Goal: Task Accomplishment & Management: Complete application form

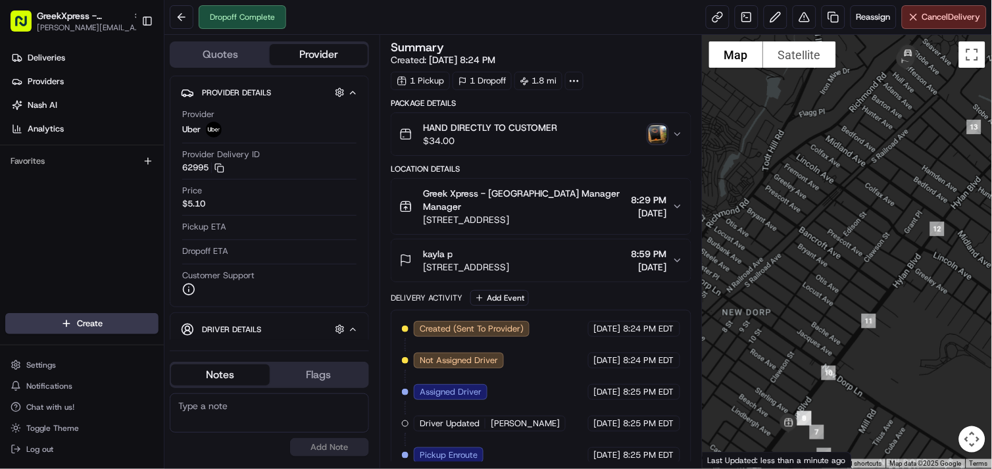
drag, startPoint x: 0, startPoint y: 0, endPoint x: 330, endPoint y: -20, distance: 330.8
click at [330, 0] on html "GreekXpress - [GEOGRAPHIC_DATA] [EMAIL_ADDRESS][DOMAIN_NAME] Toggle Sidebar Del…" at bounding box center [496, 234] width 992 height 469
click at [82, 320] on html "GreekXpress - [GEOGRAPHIC_DATA] [EMAIL_ADDRESS][DOMAIN_NAME] Toggle Sidebar Del…" at bounding box center [496, 234] width 992 height 469
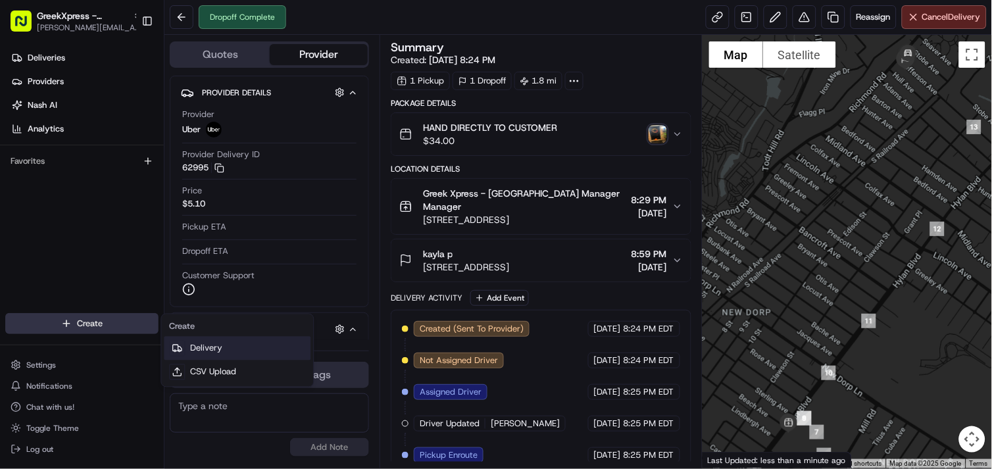
drag, startPoint x: 208, startPoint y: 343, endPoint x: 201, endPoint y: 344, distance: 6.6
click at [208, 343] on link "Delivery" at bounding box center [237, 349] width 147 height 24
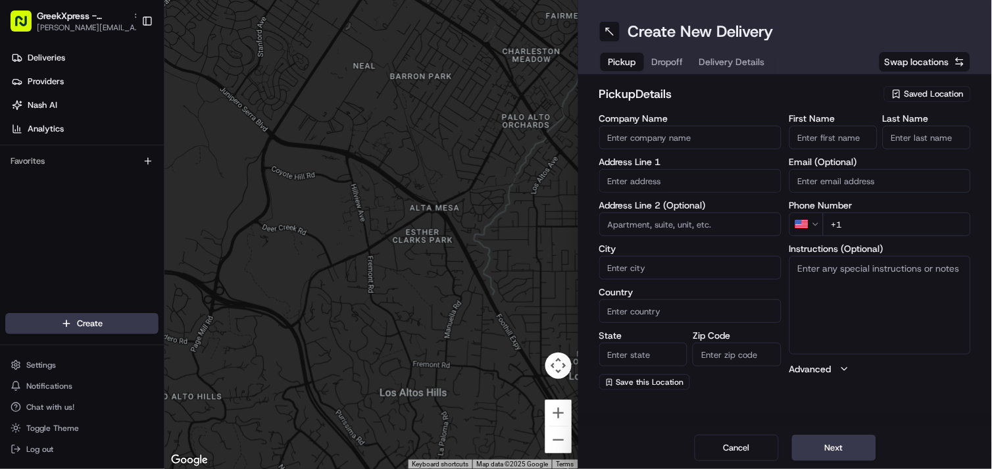
click at [928, 101] on div "Saved Location" at bounding box center [927, 94] width 87 height 16
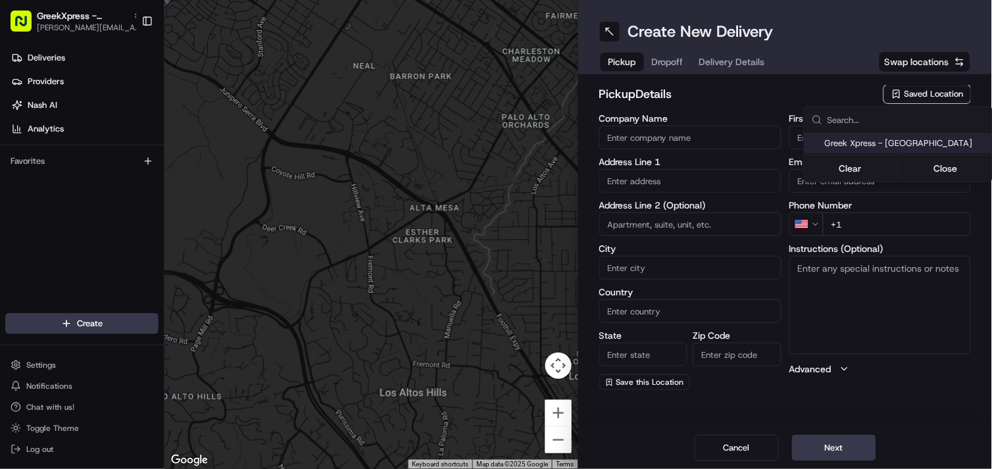
click at [918, 141] on span "Greek Xpress - [GEOGRAPHIC_DATA]" at bounding box center [906, 143] width 162 height 12
type input "Greek Xpress - [GEOGRAPHIC_DATA]"
type input "[STREET_ADDRESS]"
type input "#120"
type input "[GEOGRAPHIC_DATA]"
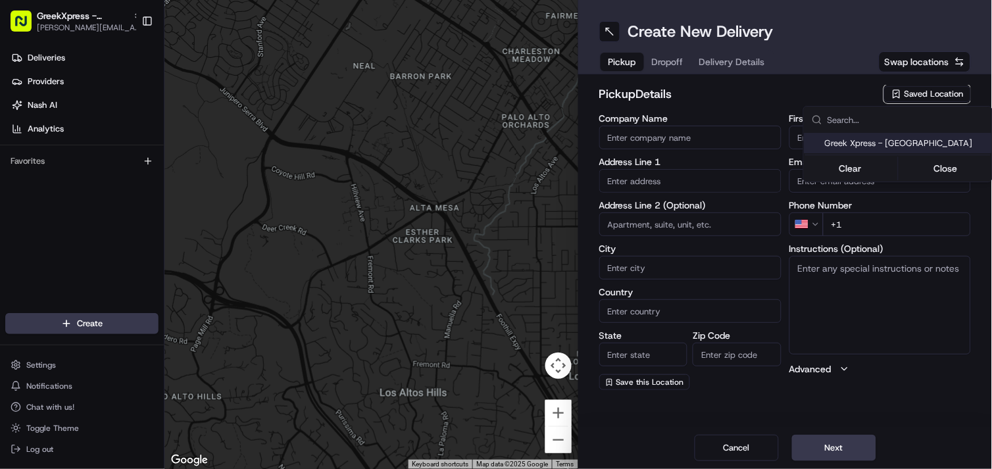
type input "US"
type input "NY"
type input "10306"
type input "Manager"
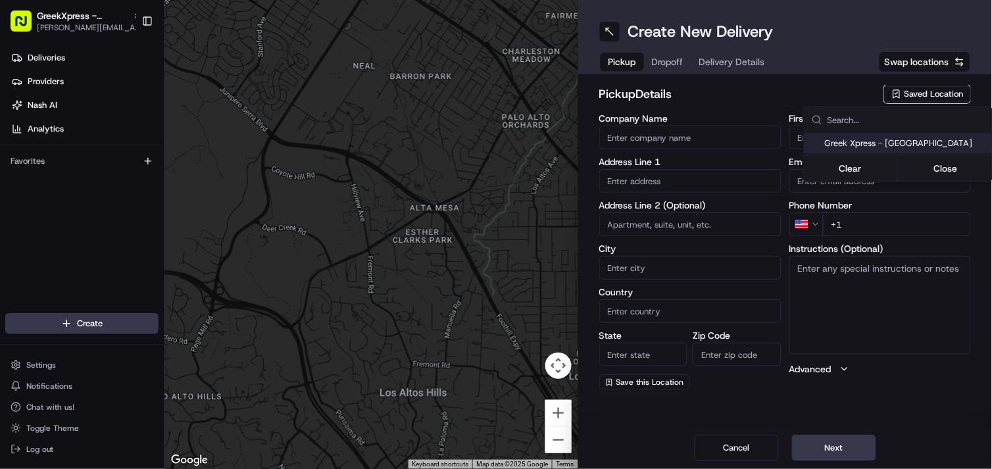
type input "[PHONE_NUMBER]"
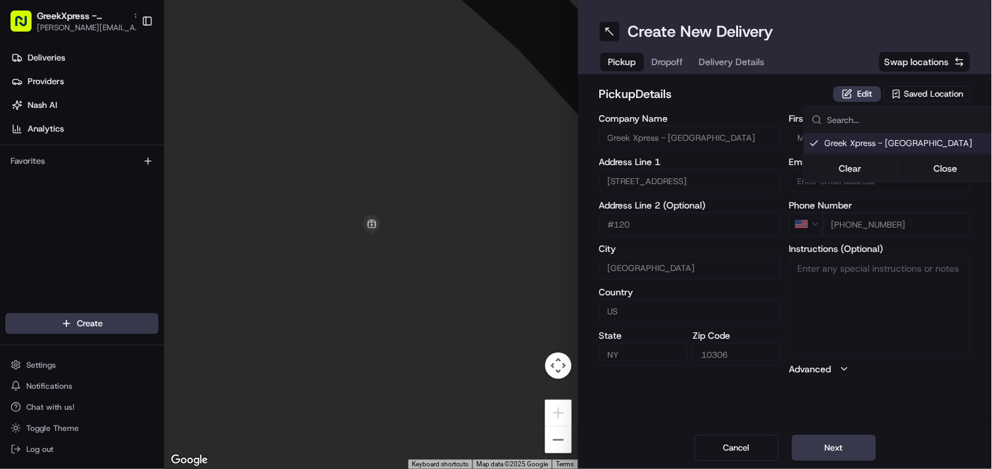
click at [814, 457] on html "GreekXpress - [GEOGRAPHIC_DATA] [EMAIL_ADDRESS][DOMAIN_NAME] Toggle Sidebar Del…" at bounding box center [496, 234] width 992 height 469
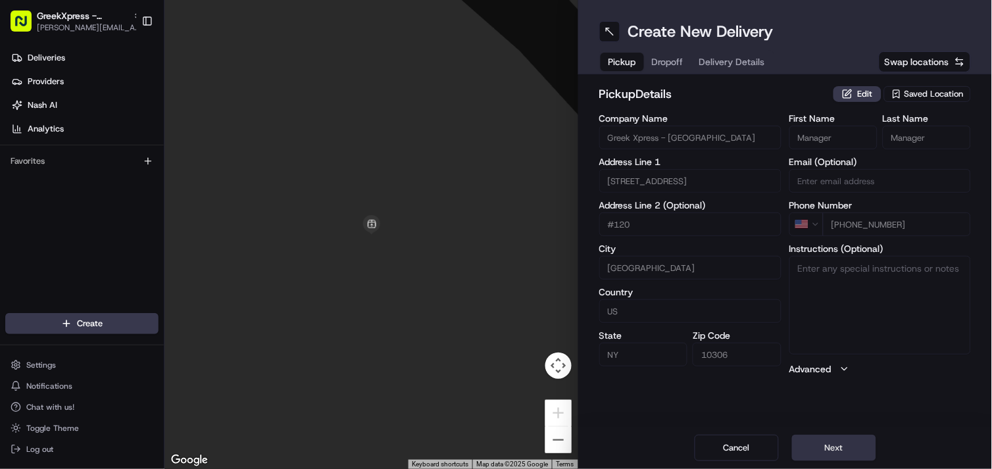
click at [817, 452] on button "Next" at bounding box center [834, 448] width 84 height 26
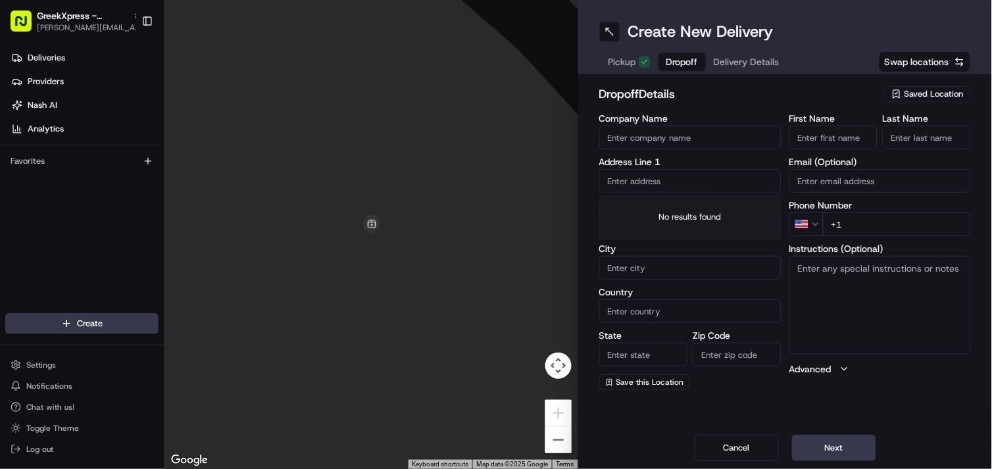
click at [712, 192] on input "text" at bounding box center [690, 181] width 182 height 24
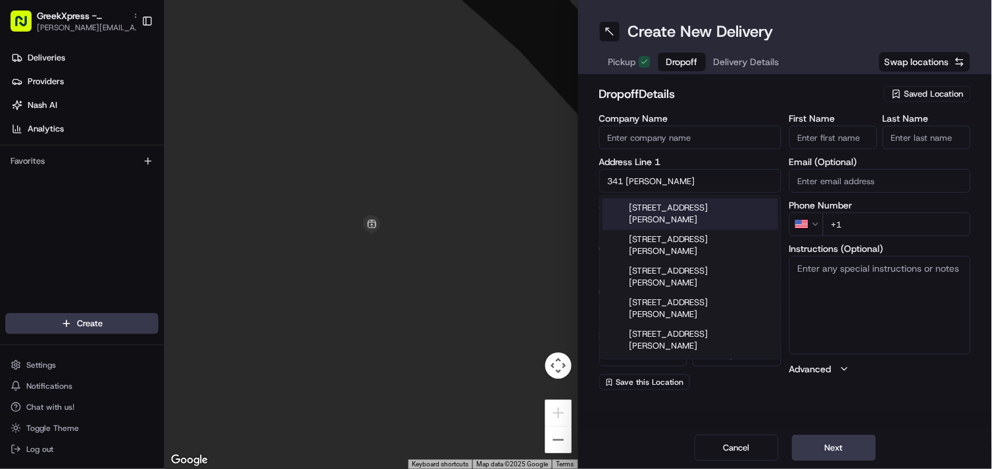
click at [707, 212] on div "[STREET_ADDRESS][PERSON_NAME]" at bounding box center [690, 215] width 176 height 32
type input "[STREET_ADDRESS][PERSON_NAME]"
type input "[GEOGRAPHIC_DATA]"
type input "NY"
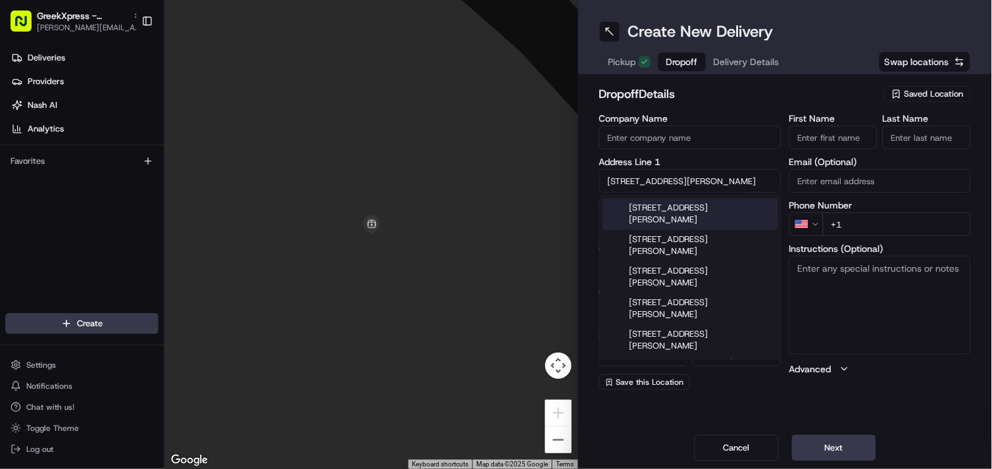
type input "10305"
type input "[STREET_ADDRESS][PERSON_NAME]"
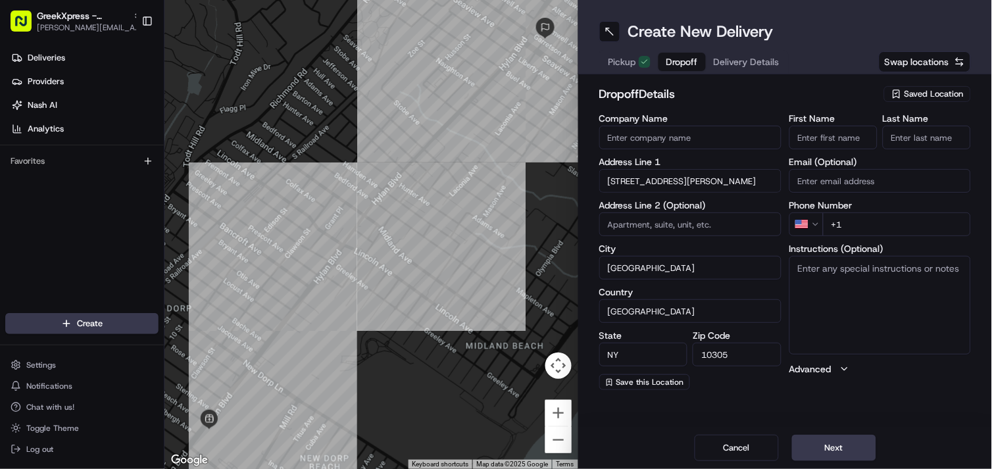
click at [846, 145] on input "First Name" at bounding box center [833, 138] width 88 height 24
type input "kaitlin"
click at [885, 134] on input "Last Name" at bounding box center [927, 138] width 88 height 24
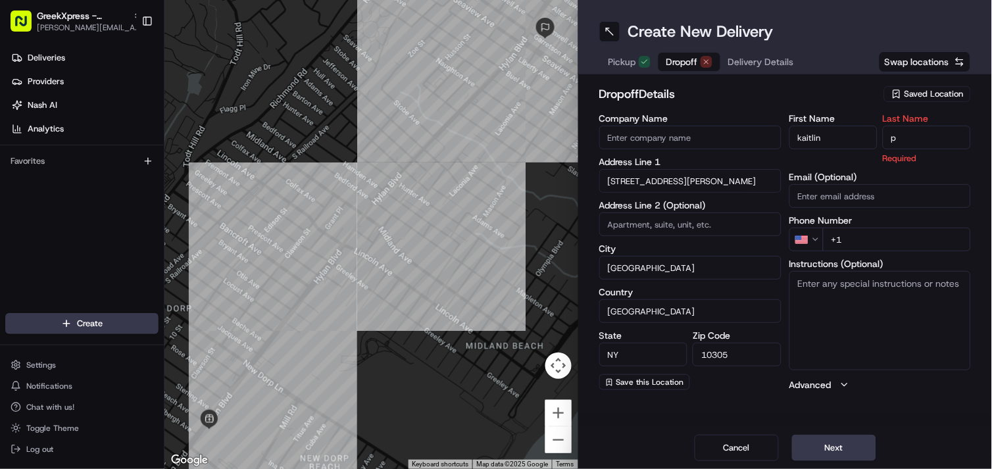
type input "p"
click at [850, 100] on h2 "dropoff Details" at bounding box center [737, 94] width 277 height 18
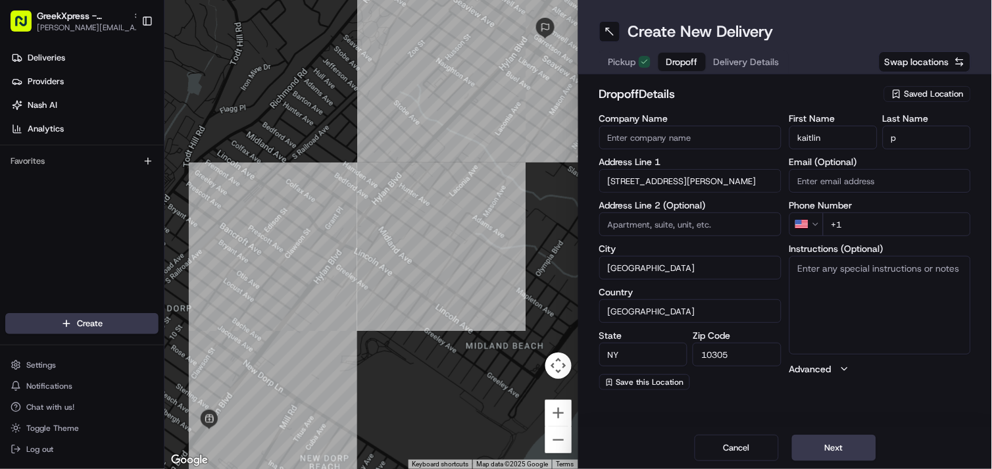
click at [863, 230] on input "+1" at bounding box center [897, 224] width 149 height 24
type input "[PHONE_NUMBER]"
click at [889, 330] on textarea "Instructions (Optional)" at bounding box center [880, 305] width 182 height 99
paste textarea "HAND DIRECTLY TO CUSTOMER"
type textarea "HAND DIRECTLY TO CUSTOMER"
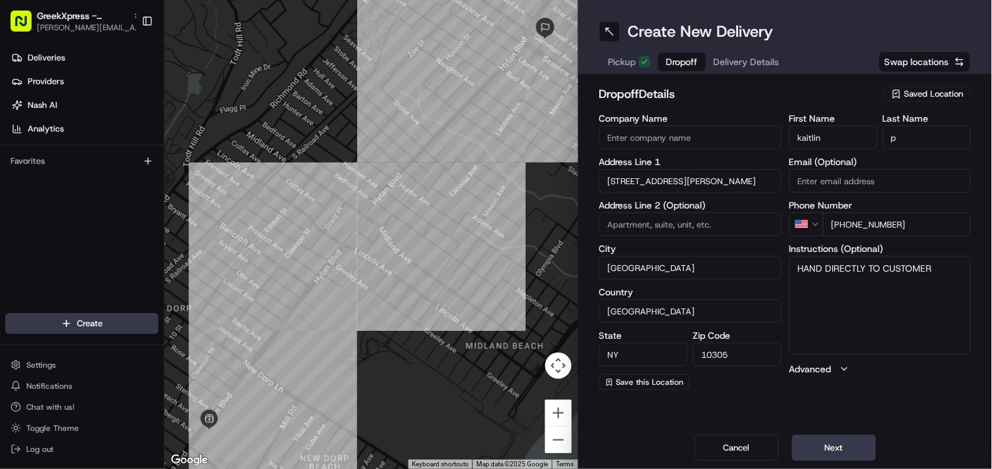
drag, startPoint x: 820, startPoint y: 68, endPoint x: 821, endPoint y: 80, distance: 11.9
click at [820, 68] on div "Pickup Dropoff Delivery Details Swap locations" at bounding box center [785, 62] width 372 height 24
click at [814, 458] on button "Next" at bounding box center [834, 448] width 84 height 26
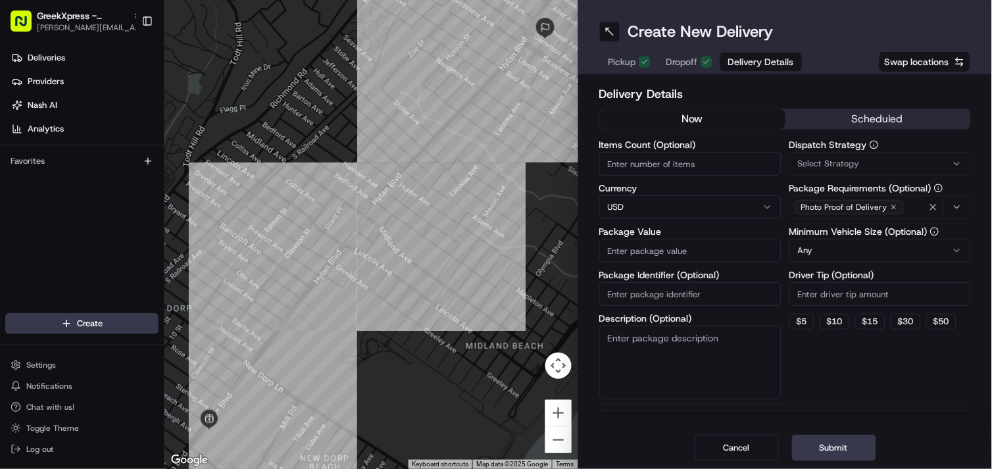
click at [709, 241] on input "Package Value" at bounding box center [690, 251] width 182 height 24
click at [695, 253] on input "Package Value" at bounding box center [690, 251] width 182 height 24
type input "51.65"
click at [708, 356] on textarea "Description (Optional)" at bounding box center [690, 363] width 182 height 74
paste textarea "HAND DIRECTLY TO CUSTOMER"
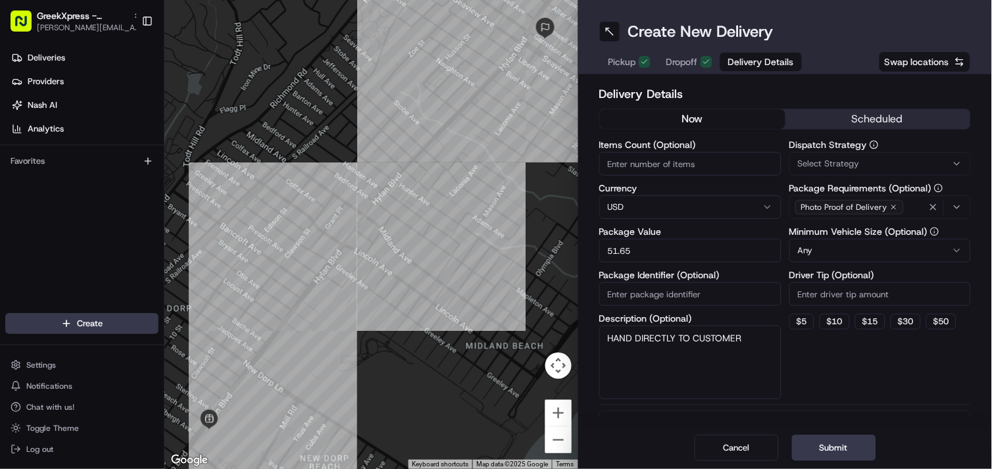
type textarea "HAND DIRECTLY TO CUSTOMER"
click at [910, 293] on input "Driver Tip (Optional)" at bounding box center [880, 294] width 182 height 24
type input "5.62"
click at [866, 447] on button "Submit" at bounding box center [834, 448] width 84 height 26
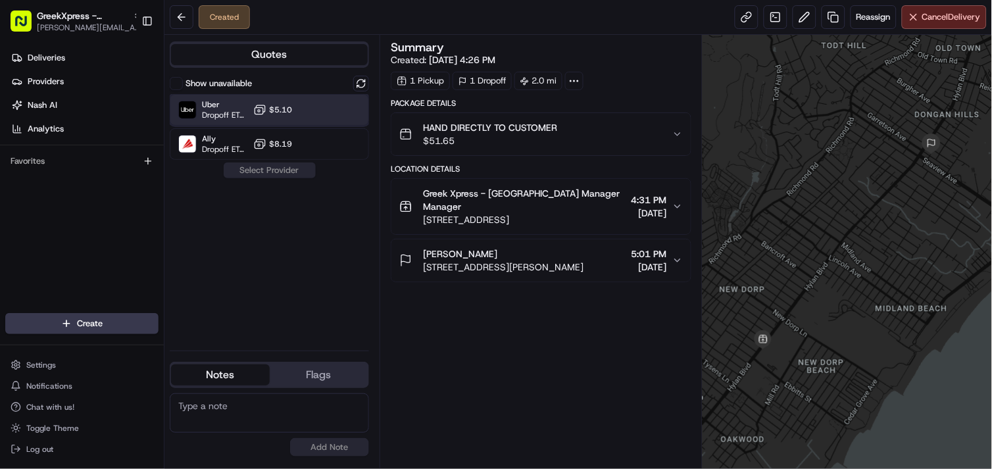
click at [310, 112] on div "Uber Dropoff ETA 26 minutes $5.10" at bounding box center [269, 110] width 199 height 32
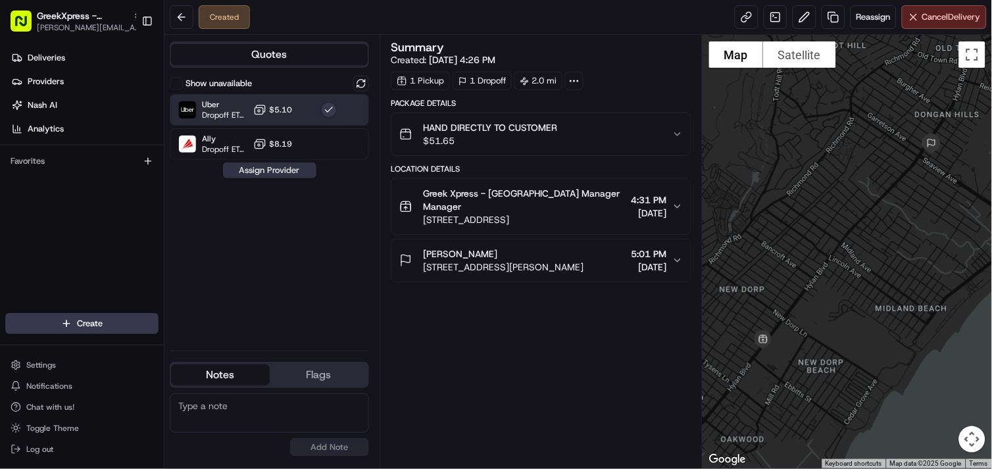
click at [271, 176] on button "Assign Provider" at bounding box center [269, 170] width 93 height 16
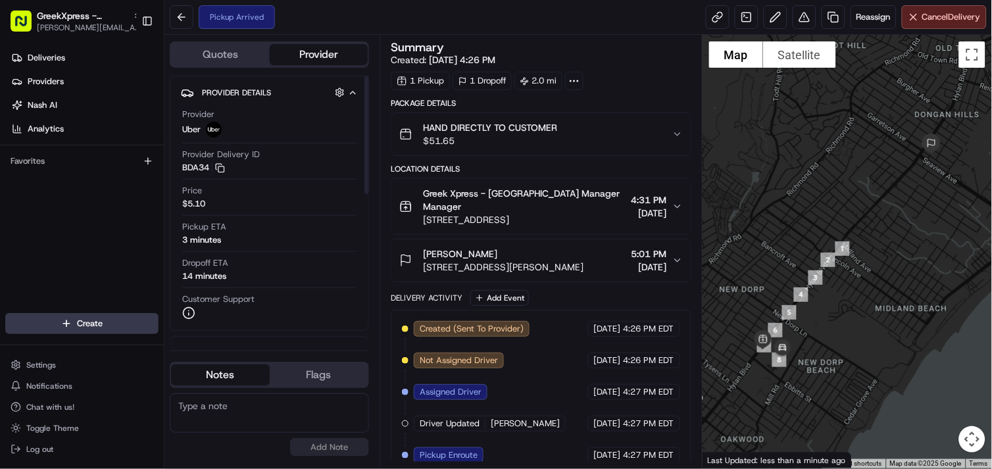
click at [106, 320] on html "GreekXpress - [GEOGRAPHIC_DATA] [EMAIL_ADDRESS][DOMAIN_NAME] Toggle Sidebar Del…" at bounding box center [496, 234] width 992 height 469
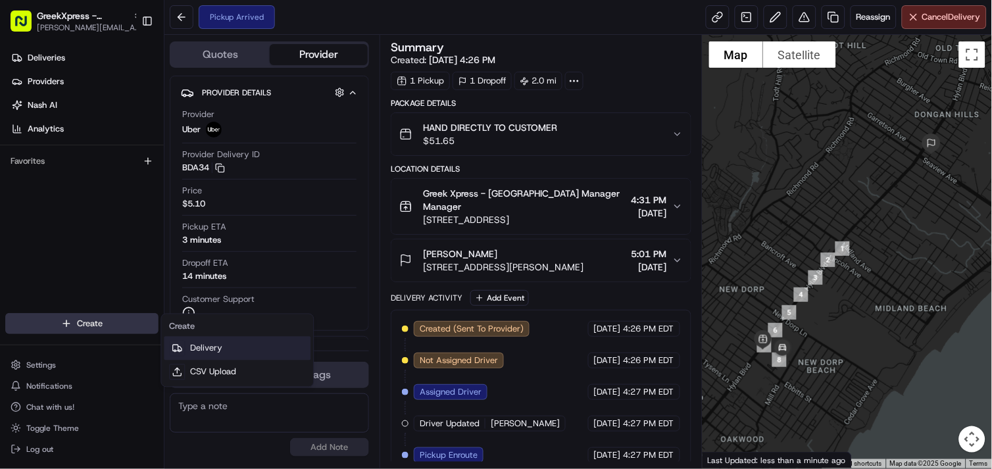
click at [195, 341] on link "Delivery" at bounding box center [237, 349] width 147 height 24
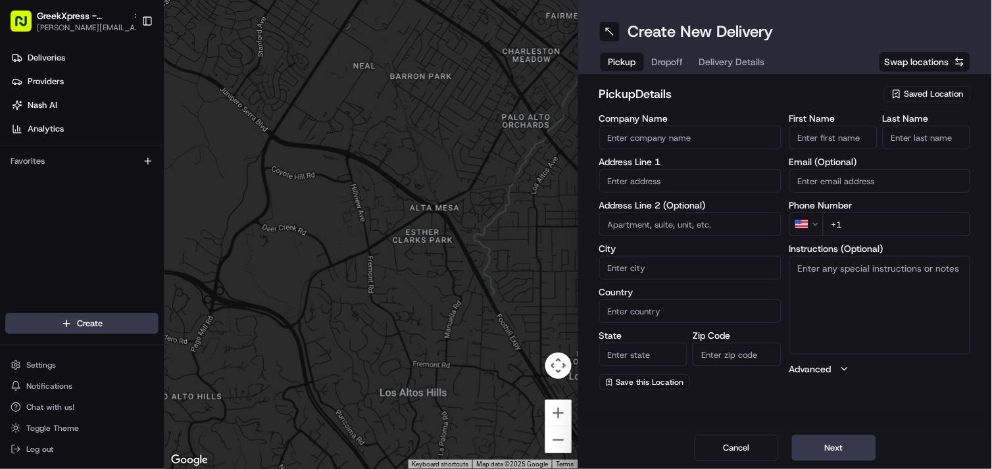
click at [899, 89] on icon "button" at bounding box center [896, 94] width 11 height 11
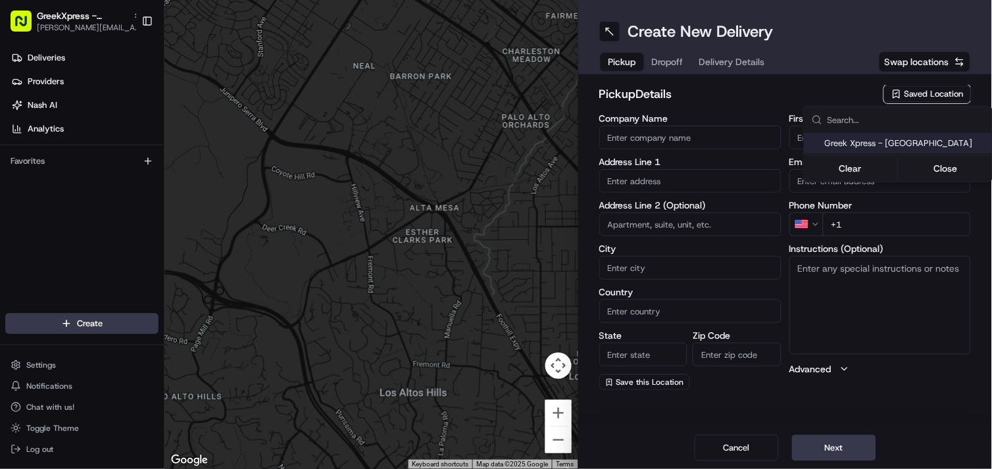
click at [896, 143] on span "Greek Xpress - [GEOGRAPHIC_DATA]" at bounding box center [906, 143] width 162 height 12
type input "Greek Xpress - [GEOGRAPHIC_DATA]"
type input "[STREET_ADDRESS]"
type input "#120"
type input "[GEOGRAPHIC_DATA]"
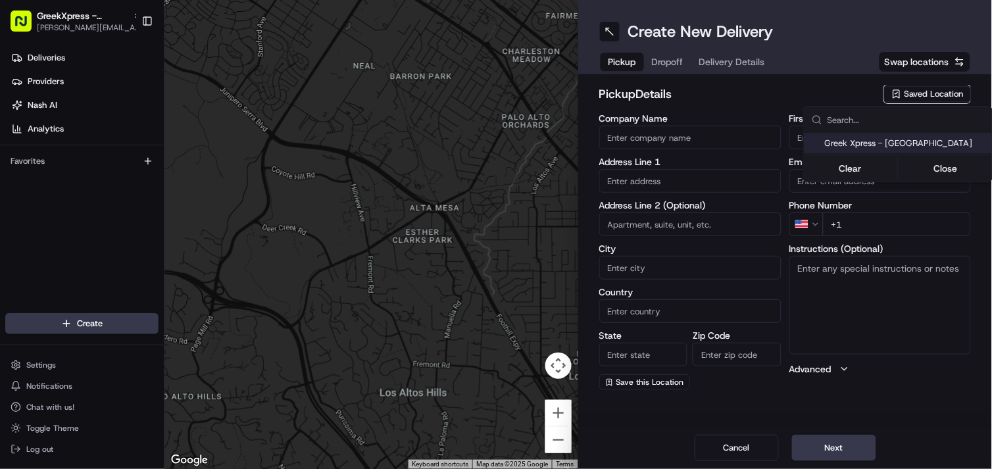
type input "US"
type input "NY"
type input "10306"
type input "Manager"
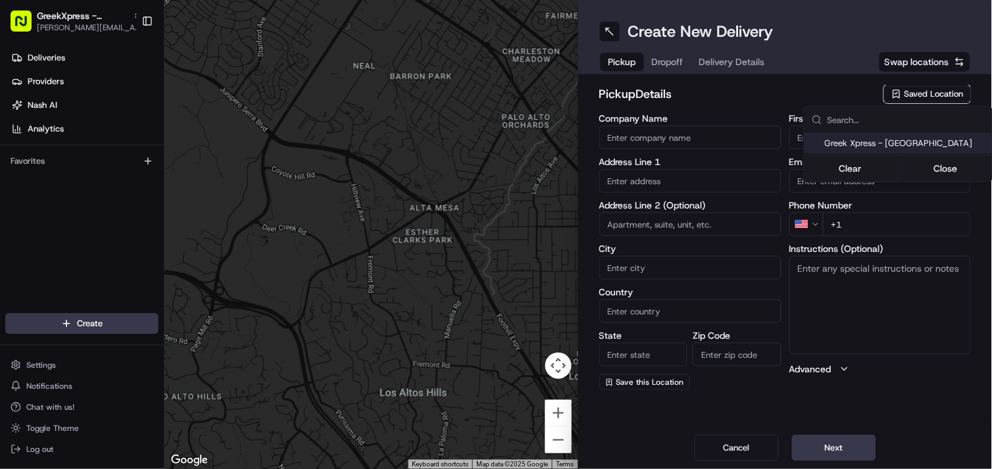
type input "[PHONE_NUMBER]"
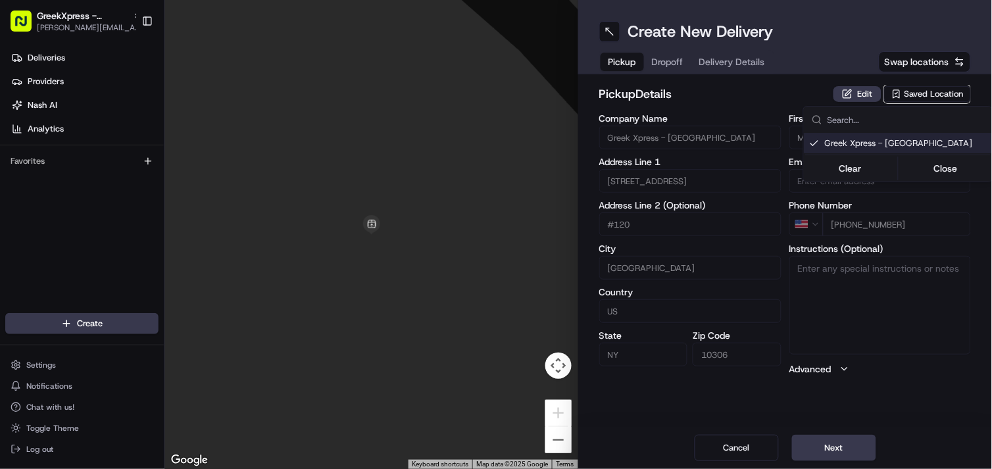
click at [807, 439] on html "GreekXpress - [GEOGRAPHIC_DATA] [EMAIL_ADDRESS][DOMAIN_NAME] Toggle Sidebar Del…" at bounding box center [496, 234] width 992 height 469
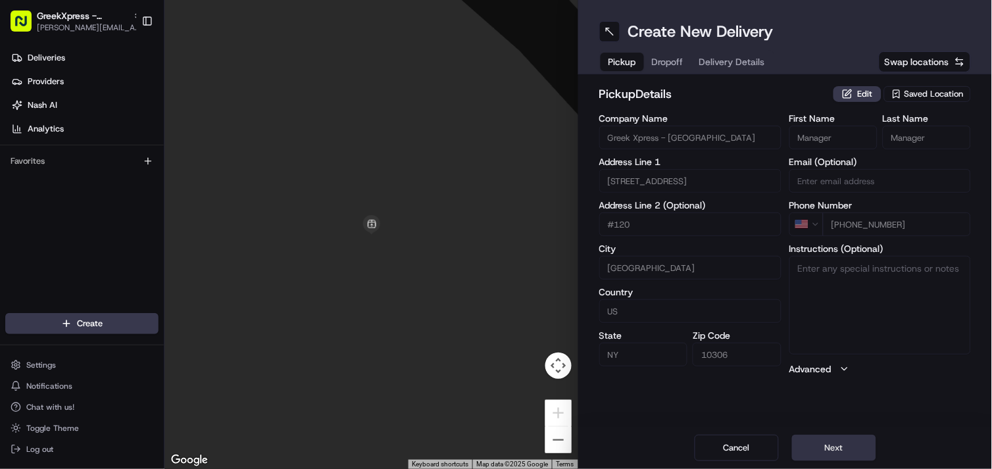
click at [814, 444] on button "Next" at bounding box center [834, 448] width 84 height 26
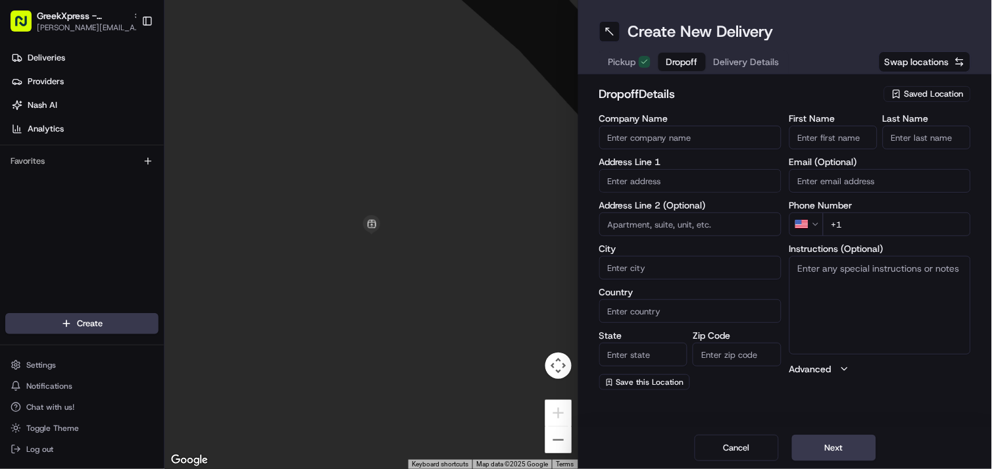
click at [672, 182] on input "text" at bounding box center [690, 181] width 182 height 24
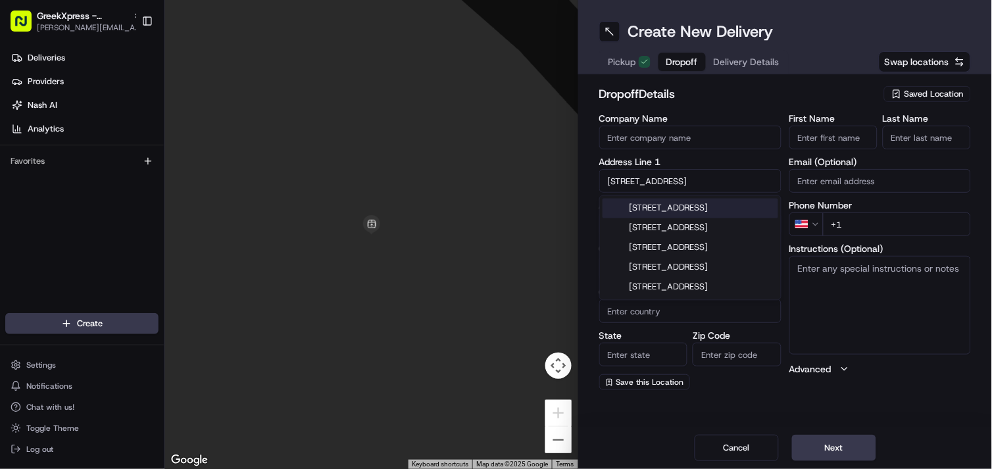
click at [667, 205] on div "[STREET_ADDRESS]" at bounding box center [690, 209] width 176 height 20
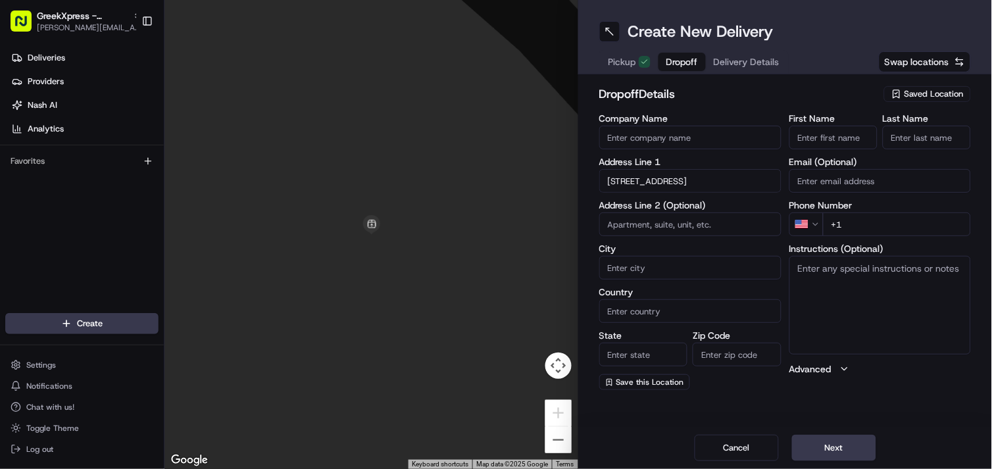
type input "[STREET_ADDRESS]"
type input "[GEOGRAPHIC_DATA]"
type input "NY"
type input "10308"
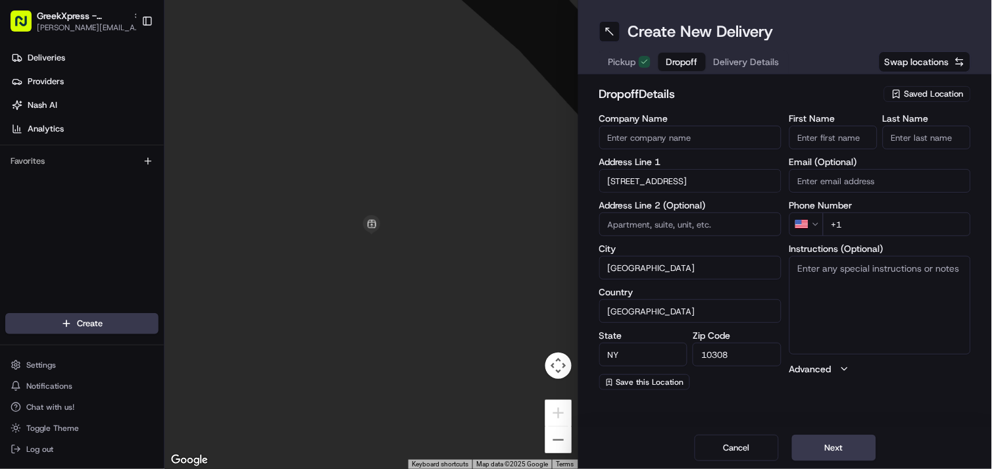
type input "[STREET_ADDRESS]"
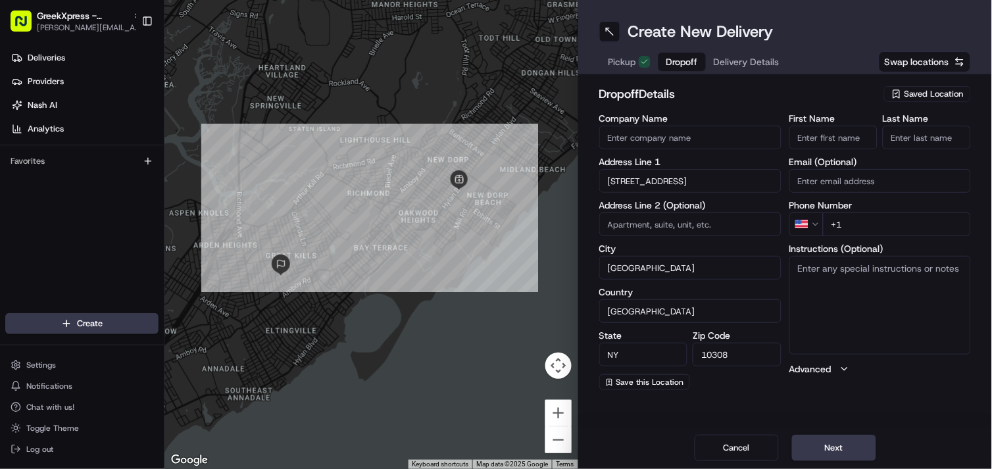
click at [839, 126] on input "First Name" at bounding box center [833, 138] width 88 height 24
type input "[PERSON_NAME]"
click at [925, 139] on input "Last Name" at bounding box center [927, 138] width 88 height 24
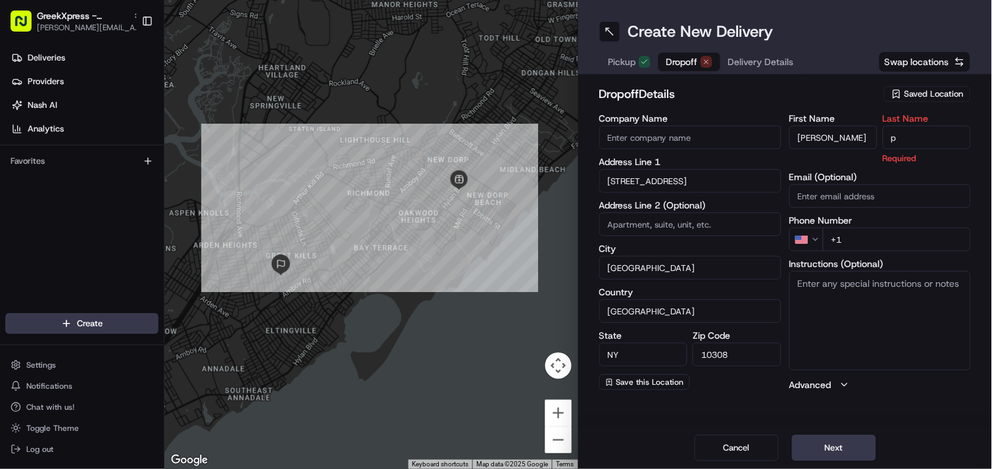
type input "p"
click at [848, 103] on div "dropoff Details Saved Location" at bounding box center [785, 97] width 372 height 24
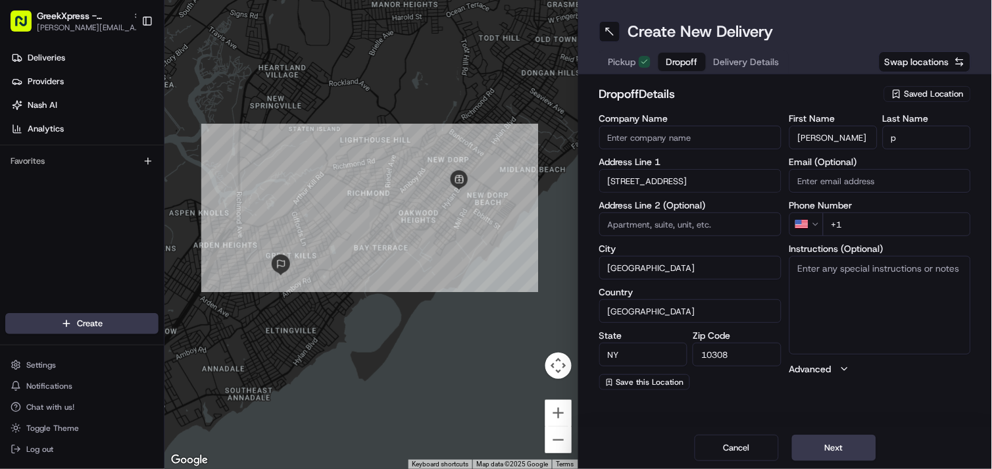
click at [911, 231] on input "+1" at bounding box center [897, 224] width 149 height 24
type input "[PHONE_NUMBER]"
click at [872, 316] on textarea "Instructions (Optional)" at bounding box center [880, 305] width 182 height 99
paste textarea "HAND DIRECTLY TO CUSTOMER"
click at [829, 92] on h2 "dropoff Details" at bounding box center [737, 94] width 277 height 18
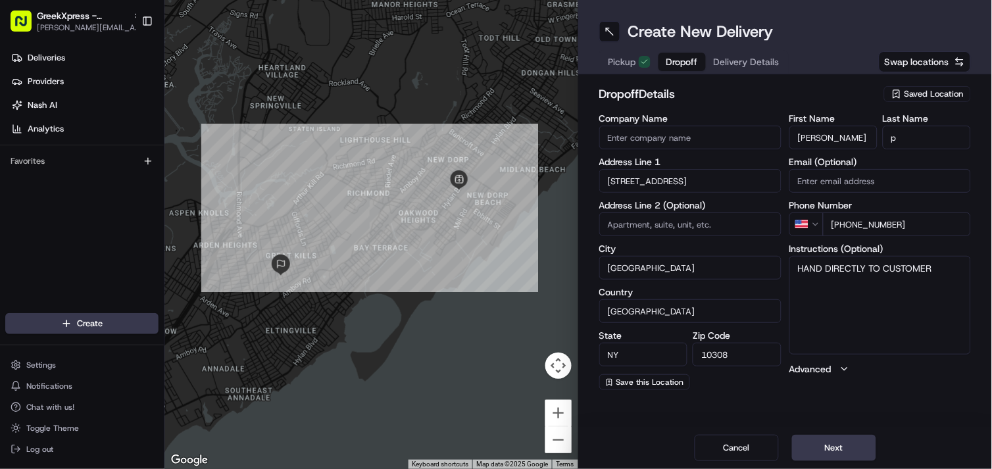
click at [877, 287] on textarea "HAND DIRECTLY TO CUSTOMER" at bounding box center [880, 305] width 182 height 99
type textarea "HAND DIRECTLY TO CUSTOMER SIDE ENTRANCE CALL UPON ARRIVAL"
drag, startPoint x: 819, startPoint y: 95, endPoint x: 825, endPoint y: 119, distance: 25.2
click at [819, 95] on h2 "dropoff Details" at bounding box center [737, 94] width 277 height 18
click at [852, 454] on button "Next" at bounding box center [834, 448] width 84 height 26
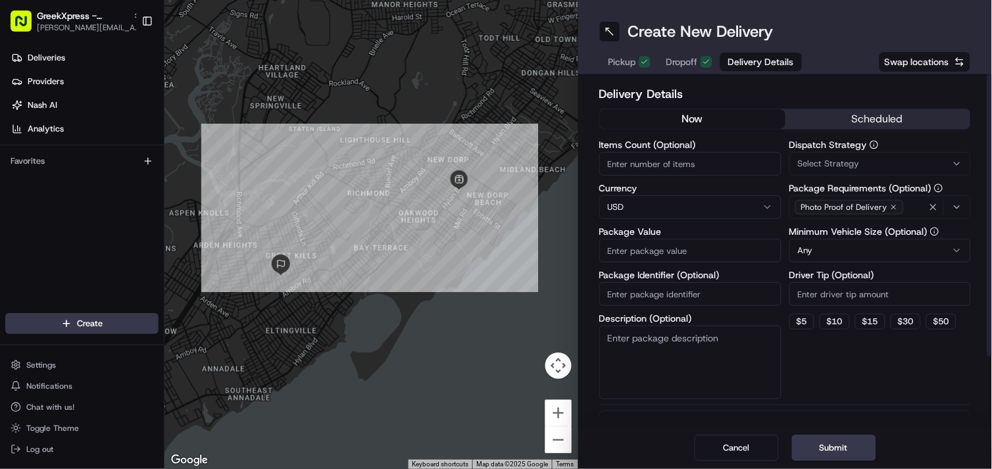
click at [653, 261] on input "Package Value" at bounding box center [690, 251] width 182 height 24
type input "56.50"
click at [671, 358] on textarea "Description (Optional)" at bounding box center [690, 363] width 182 height 74
paste textarea "HAND DIRECTLY TO CUSTOMER"
type textarea "HAND DIRECTLY TO CUSTOMER"
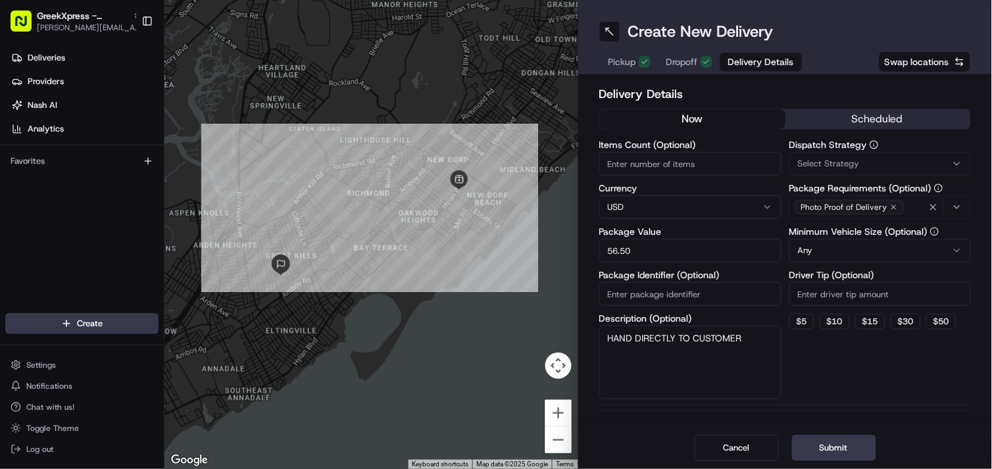
click at [837, 294] on input "Driver Tip (Optional)" at bounding box center [880, 294] width 182 height 24
type input "4.00"
click at [821, 441] on button "Submit" at bounding box center [834, 448] width 84 height 26
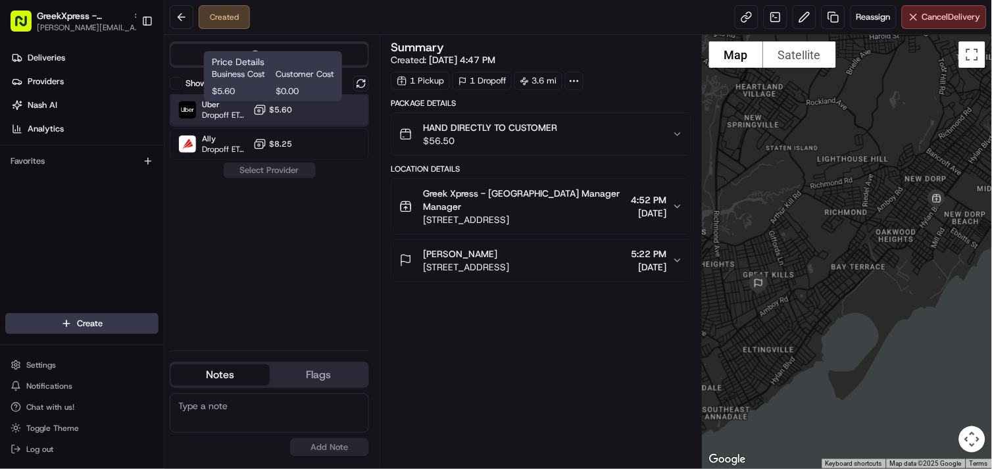
click at [300, 112] on div "Uber Dropoff ETA 35 minutes $5.60" at bounding box center [269, 110] width 199 height 32
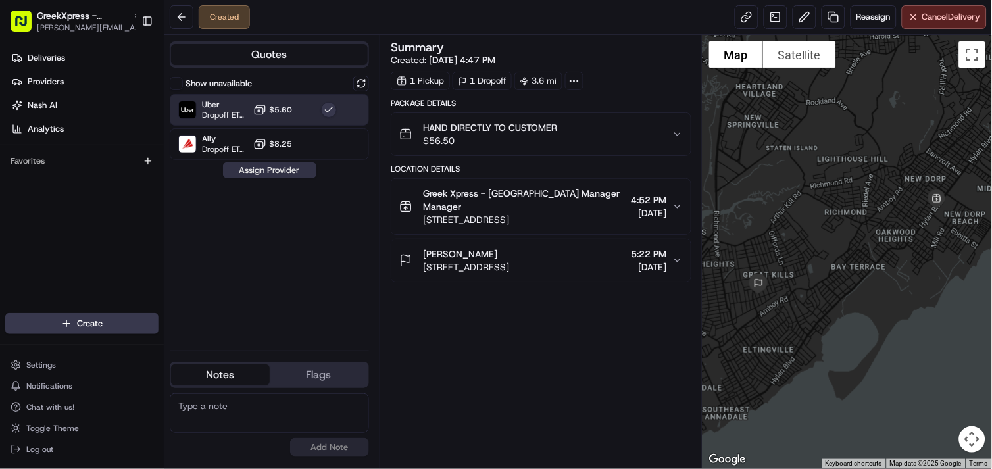
click at [284, 174] on button "Assign Provider" at bounding box center [269, 170] width 93 height 16
